Goal: Task Accomplishment & Management: Manage account settings

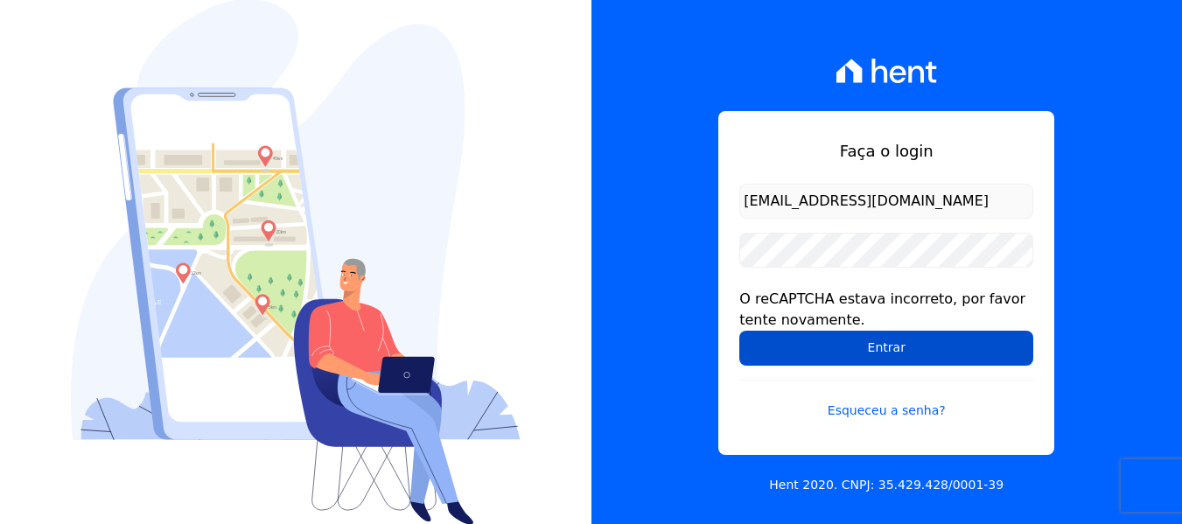
drag, startPoint x: 866, startPoint y: 346, endPoint x: 880, endPoint y: 360, distance: 19.2
click at [866, 346] on input "Entrar" at bounding box center [886, 348] width 294 height 35
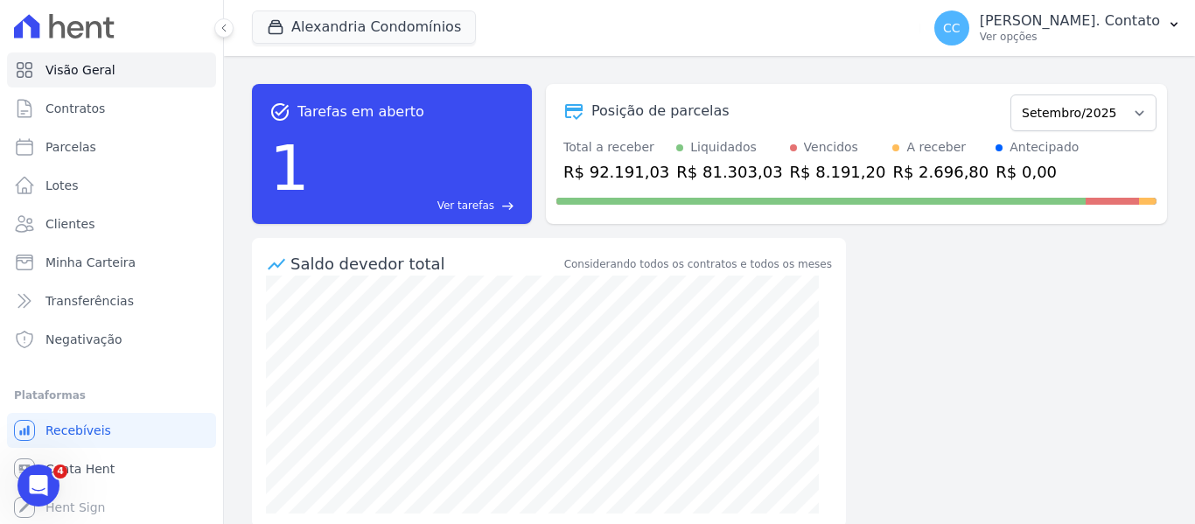
click at [903, 352] on div "task_alt Tarefas em aberto 1 Ver tarefas east Posição de parcelas Março/2023 Ab…" at bounding box center [709, 290] width 971 height 468
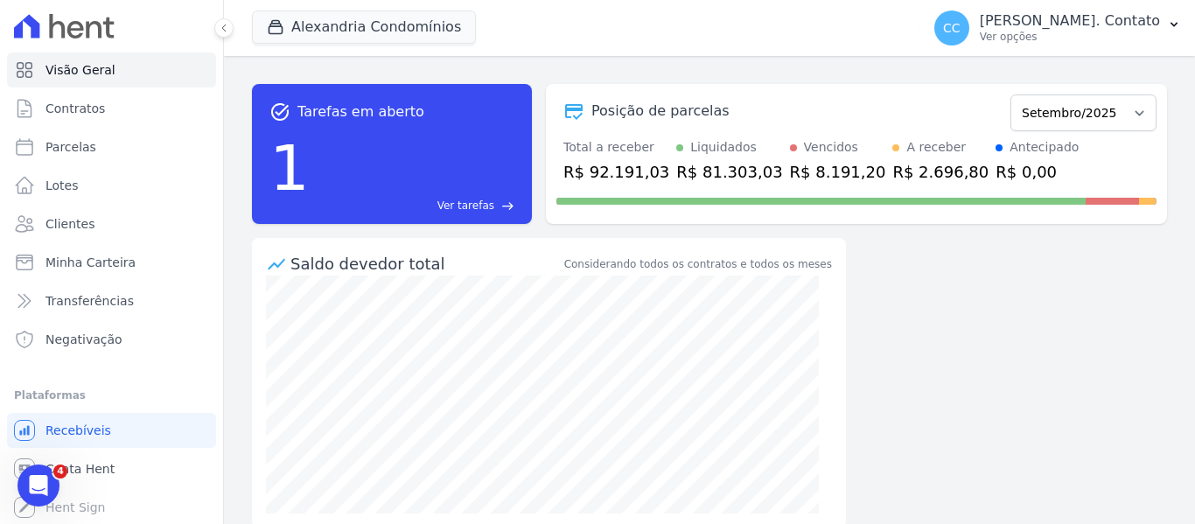
drag, startPoint x: 0, startPoint y: 0, endPoint x: 1006, endPoint y: 362, distance: 1068.8
click at [981, 368] on div "task_alt Tarefas em aberto 1 Ver tarefas east Posição de parcelas Março/2023 Ab…" at bounding box center [709, 290] width 971 height 468
click at [980, 371] on div "task_alt Tarefas em aberto 1 Ver tarefas east Posição de parcelas Março/2023 Ab…" at bounding box center [709, 290] width 971 height 468
click at [982, 355] on div "task_alt Tarefas em aberto 1 Ver tarefas east Posição de parcelas Março/2023 Ab…" at bounding box center [709, 290] width 971 height 468
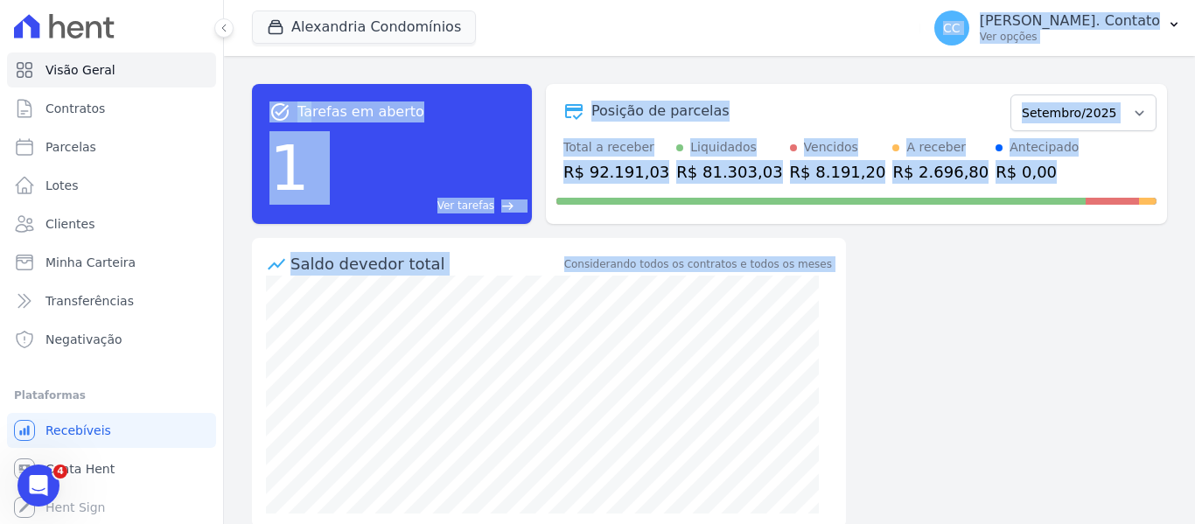
click at [435, 340] on div "Alexandria Condomínios Alexandria Alexandria Condomínios LEIDENS INCORPORACOES …" at bounding box center [709, 262] width 971 height 524
click at [922, 332] on div "task_alt Tarefas em aberto 1 Ver tarefas east Posição de parcelas Março/2023 Ab…" at bounding box center [709, 290] width 971 height 468
click at [108, 137] on link "Parcelas" at bounding box center [111, 147] width 209 height 35
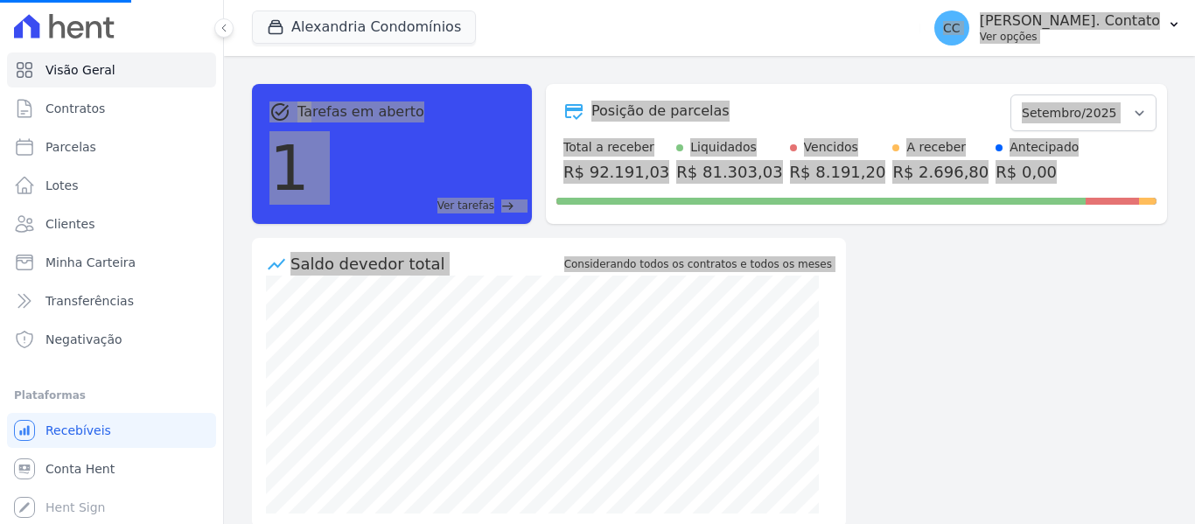
select select
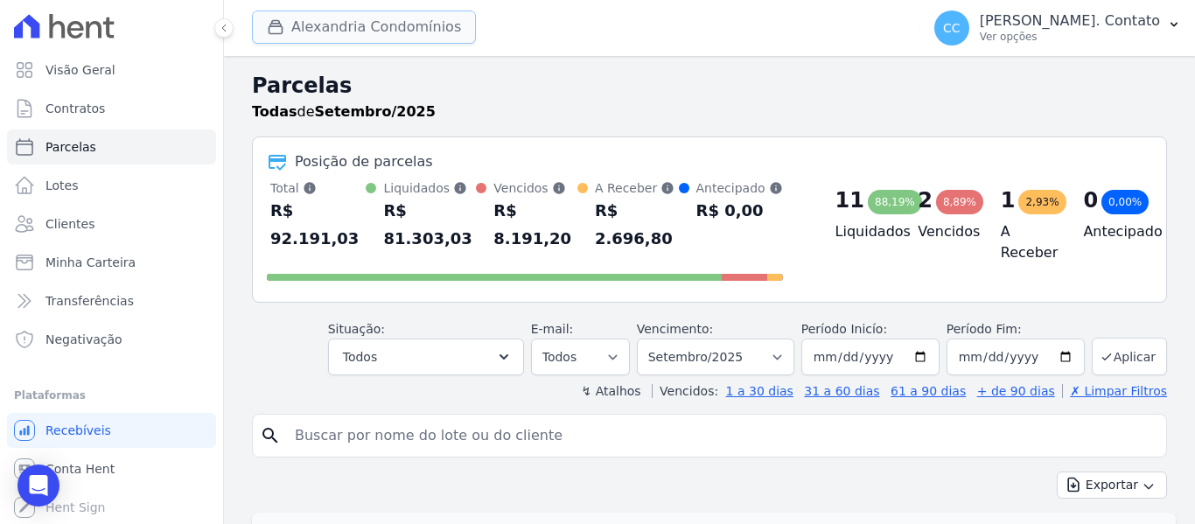
click at [372, 37] on button "Alexandria Condomínios" at bounding box center [364, 27] width 224 height 33
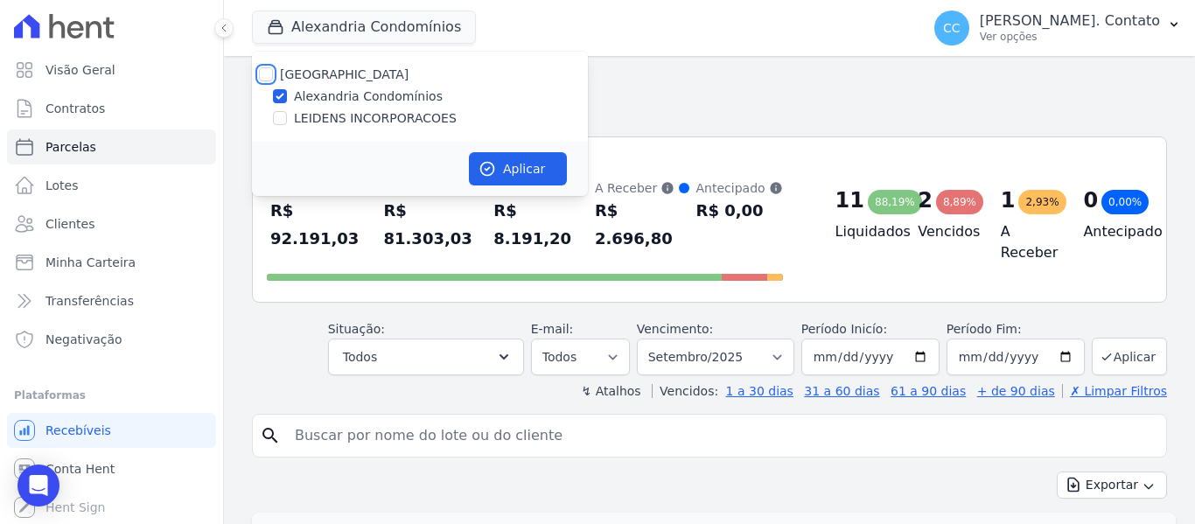
click at [267, 75] on input "Alexandria" at bounding box center [266, 74] width 14 height 14
checkbox input "true"
click at [535, 158] on button "Aplicar" at bounding box center [518, 168] width 98 height 33
select select
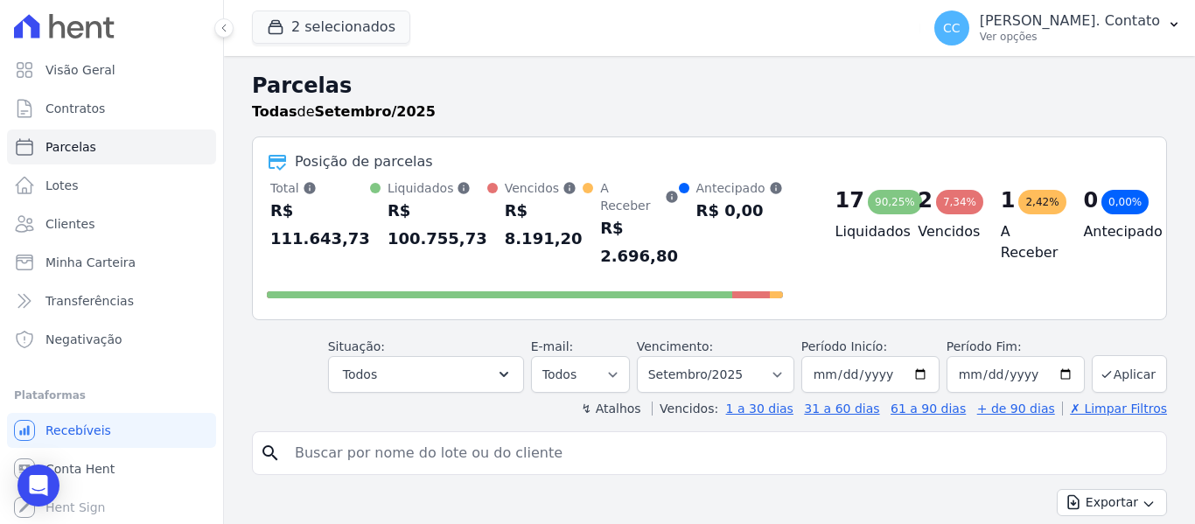
click at [790, 85] on h2 "Parcelas" at bounding box center [709, 86] width 915 height 32
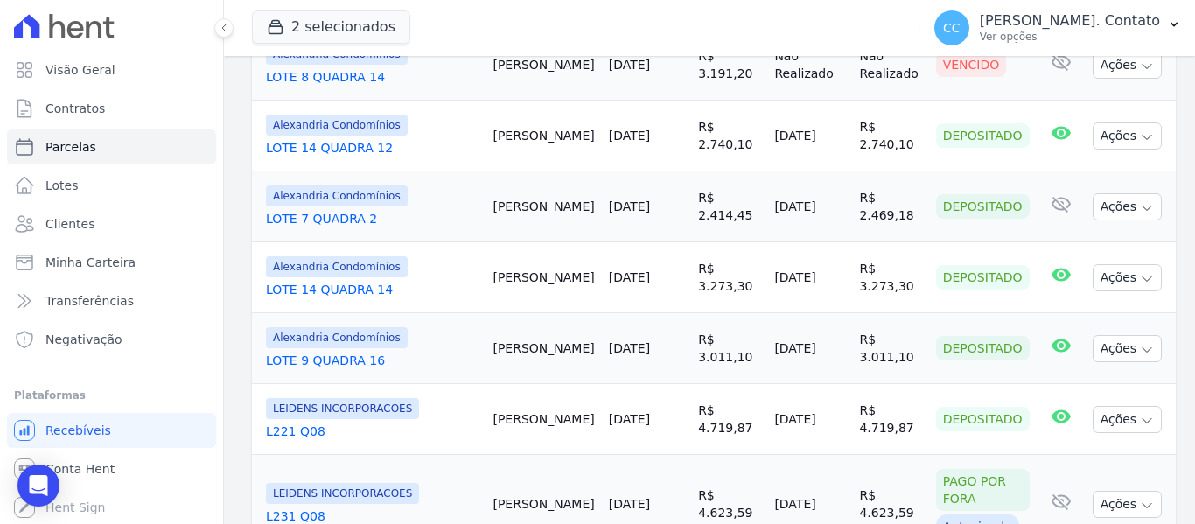
scroll to position [1488, 0]
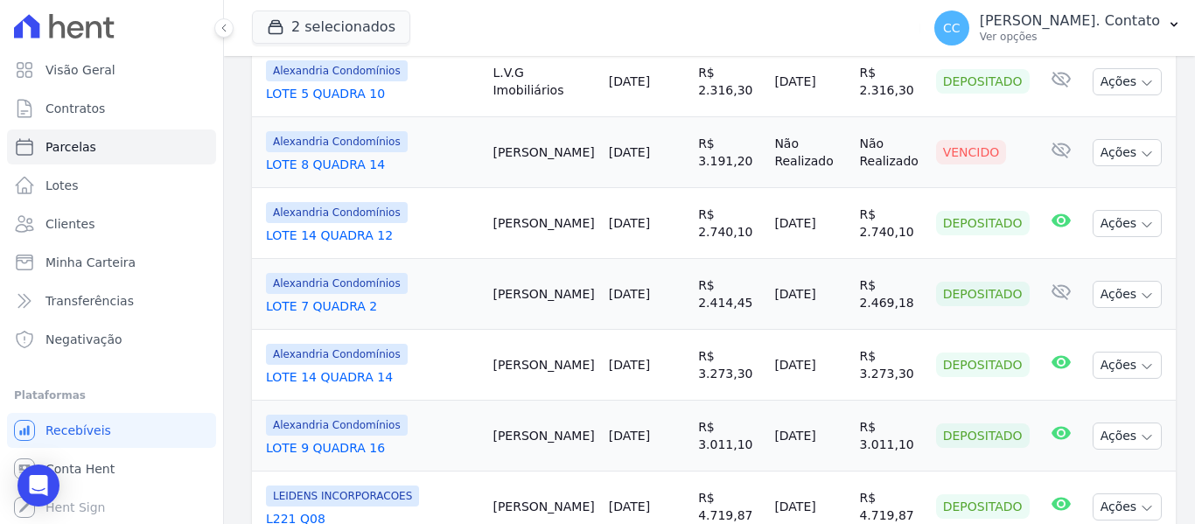
drag, startPoint x: 510, startPoint y: 169, endPoint x: 578, endPoint y: 175, distance: 68.5
click at [578, 259] on td "Rafael Silva" at bounding box center [544, 294] width 116 height 71
copy td "Rafael Silva"
drag, startPoint x: 685, startPoint y: 159, endPoint x: 735, endPoint y: 180, distance: 54.1
click at [735, 259] on td "R$ 2.414,45" at bounding box center [729, 294] width 76 height 71
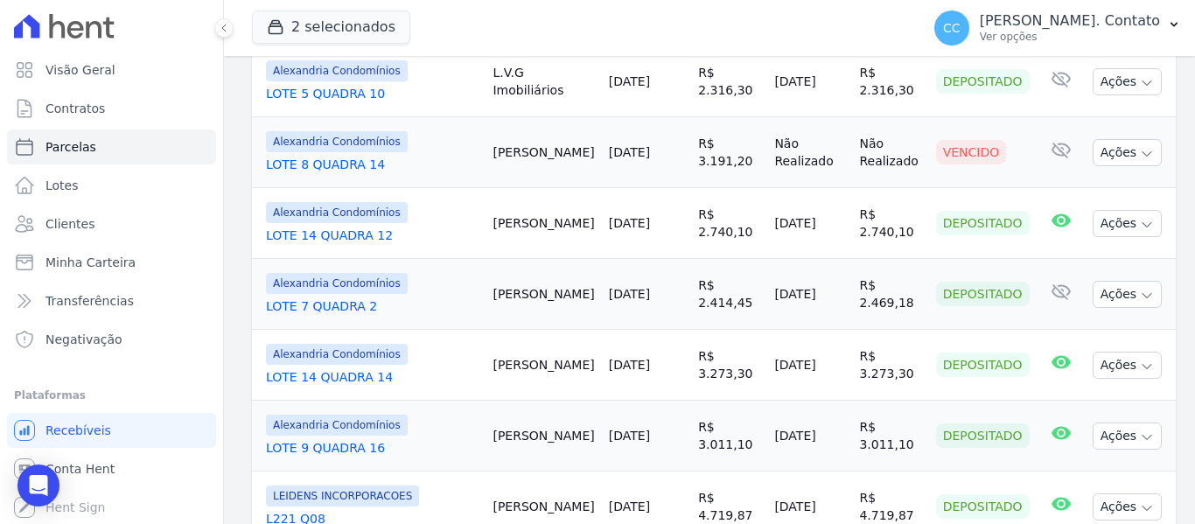
copy td "R$ 2.414,45"
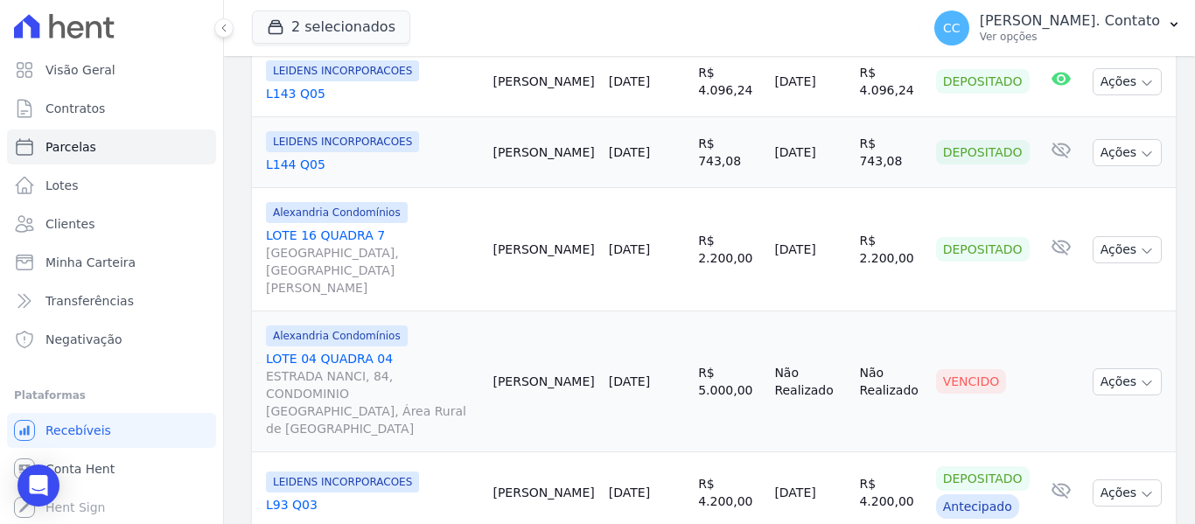
scroll to position [2167, 0]
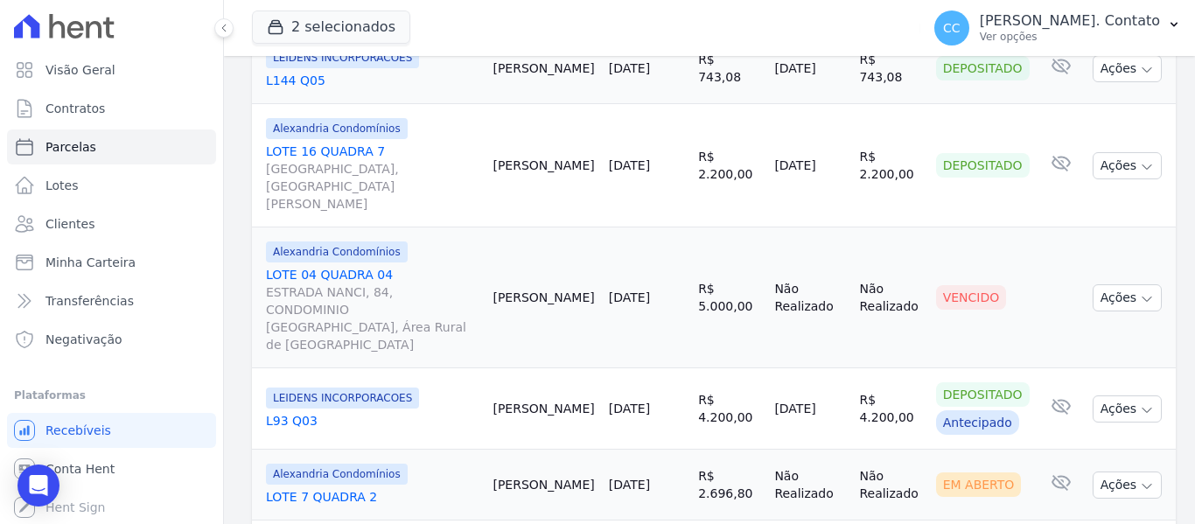
select select
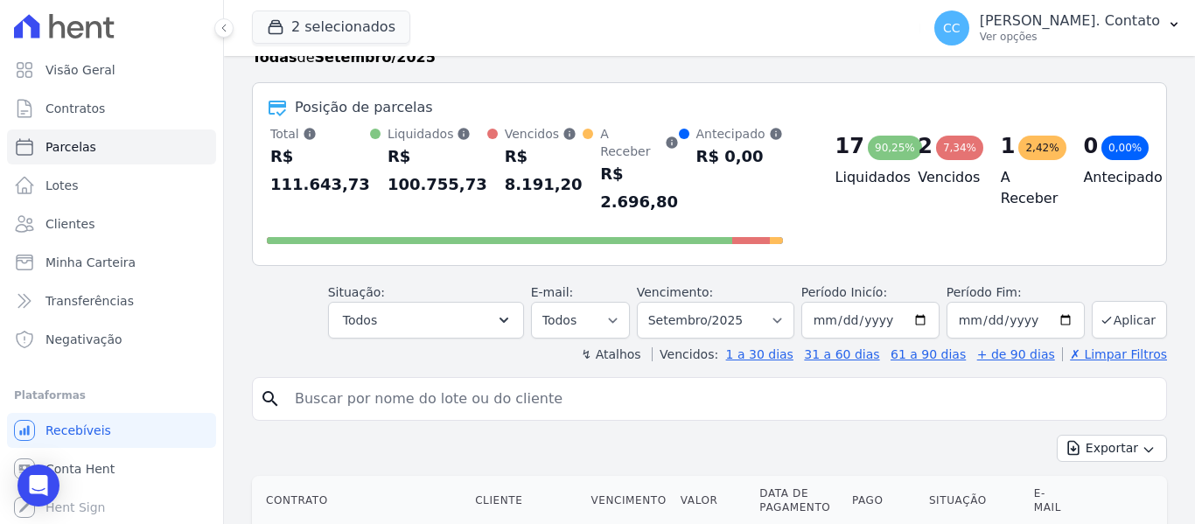
scroll to position [305, 0]
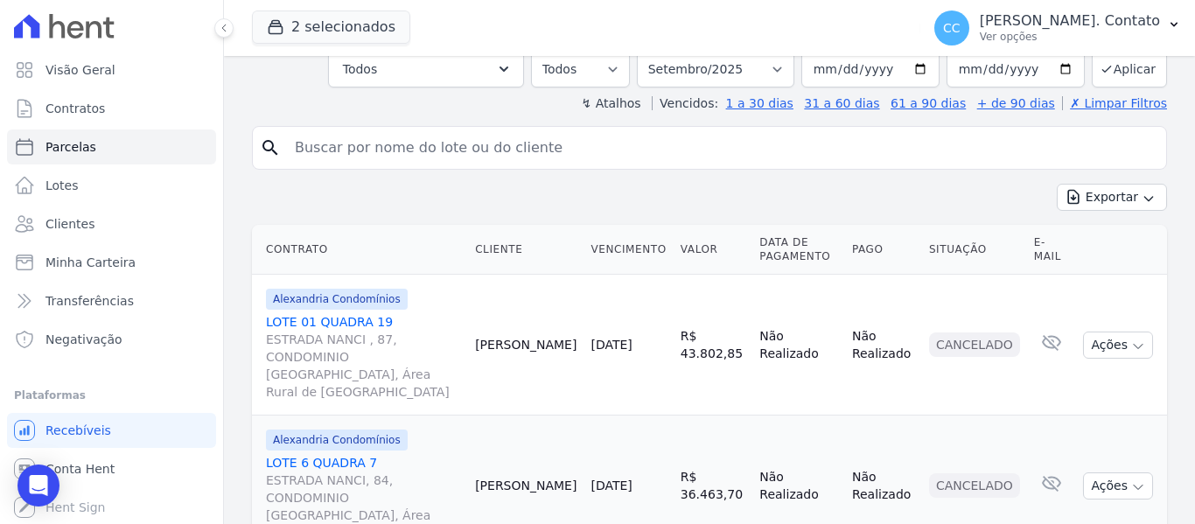
select select
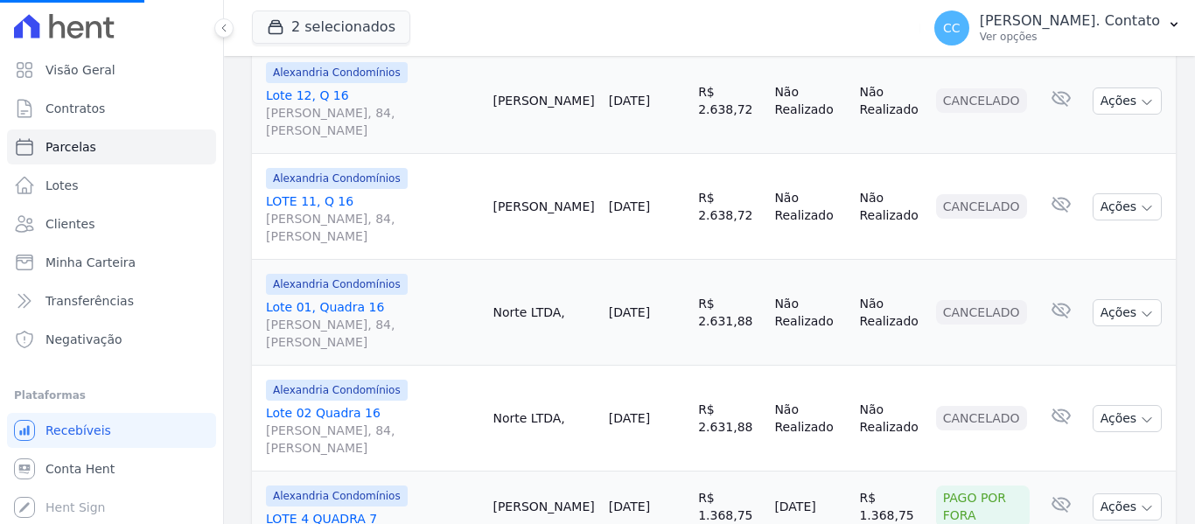
scroll to position [963, 0]
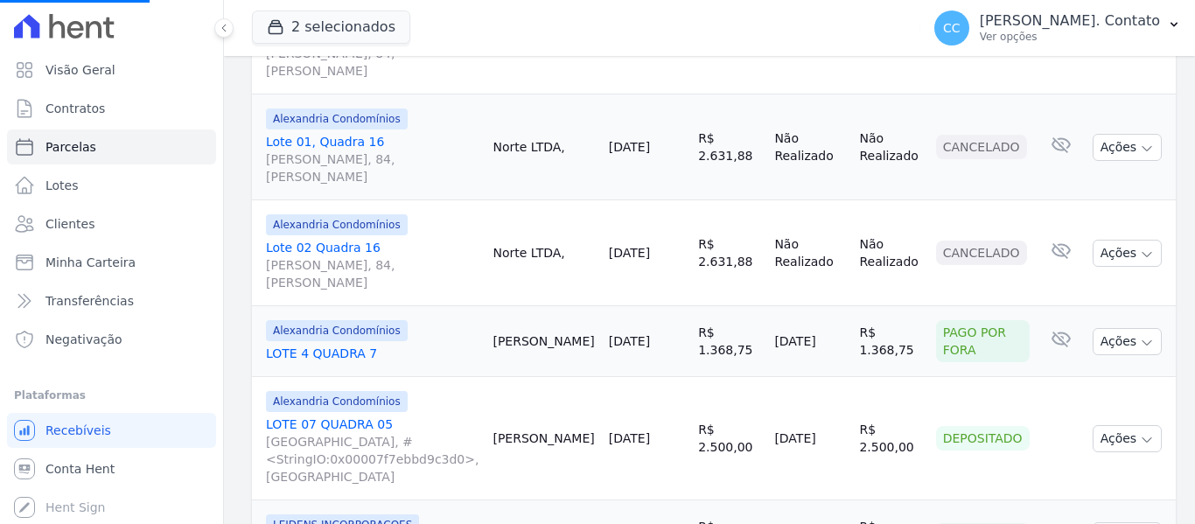
select select
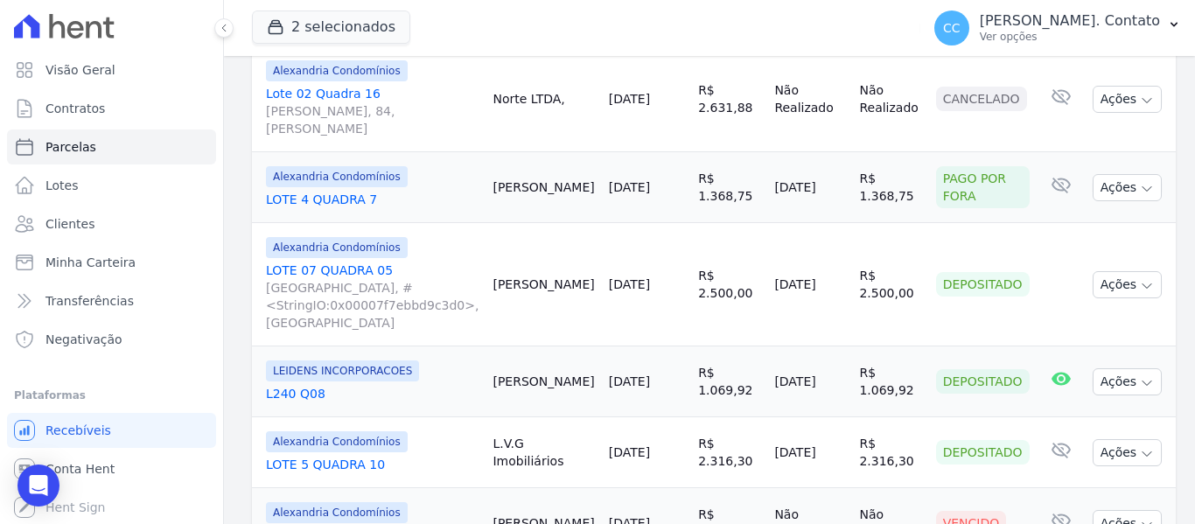
scroll to position [854, 0]
